Goal: Book appointment/travel/reservation

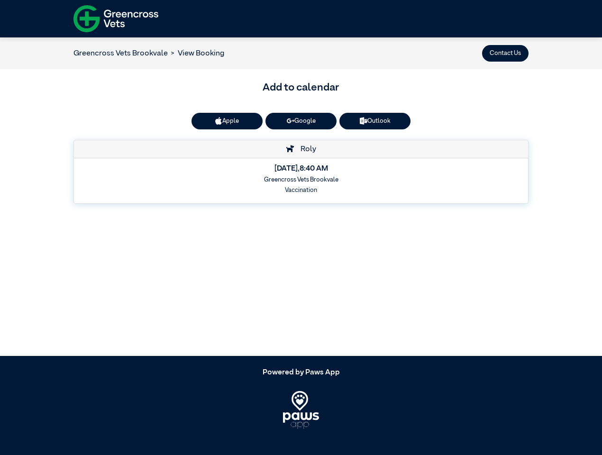
click at [506, 53] on button "Contact Us" at bounding box center [505, 53] width 46 height 17
click at [227, 121] on button "Apple" at bounding box center [227, 121] width 71 height 17
